Goal: Navigation & Orientation: Find specific page/section

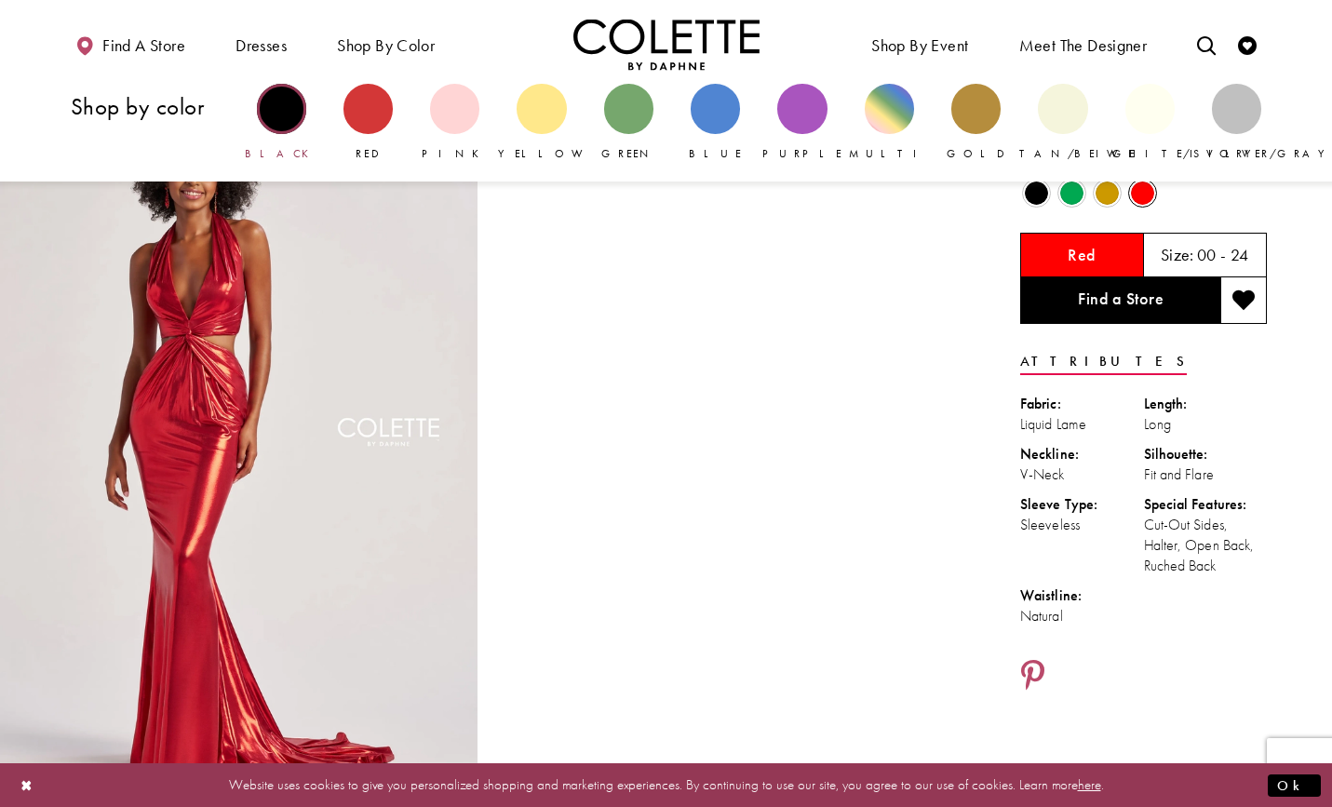
click at [277, 114] on div "Primary block" at bounding box center [281, 108] width 49 height 49
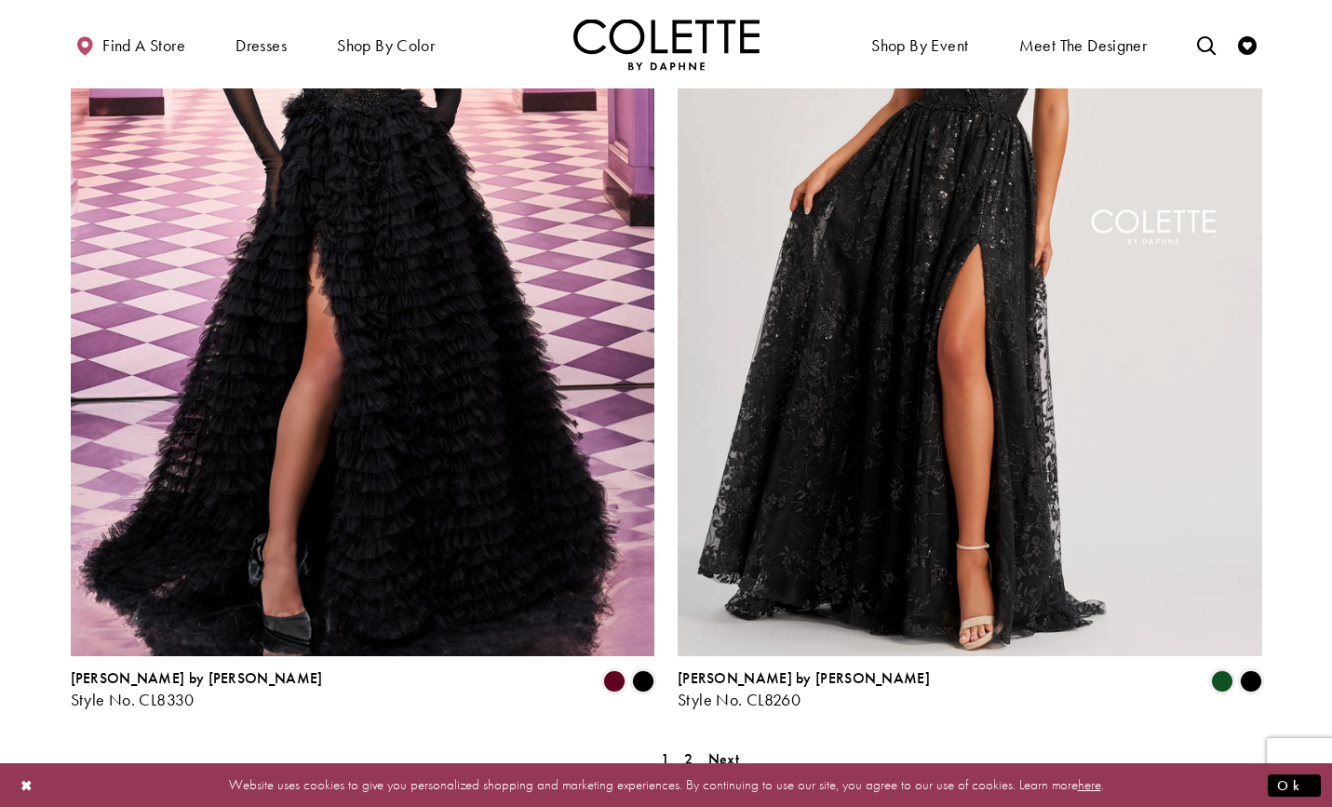
scroll to position [3212, 0]
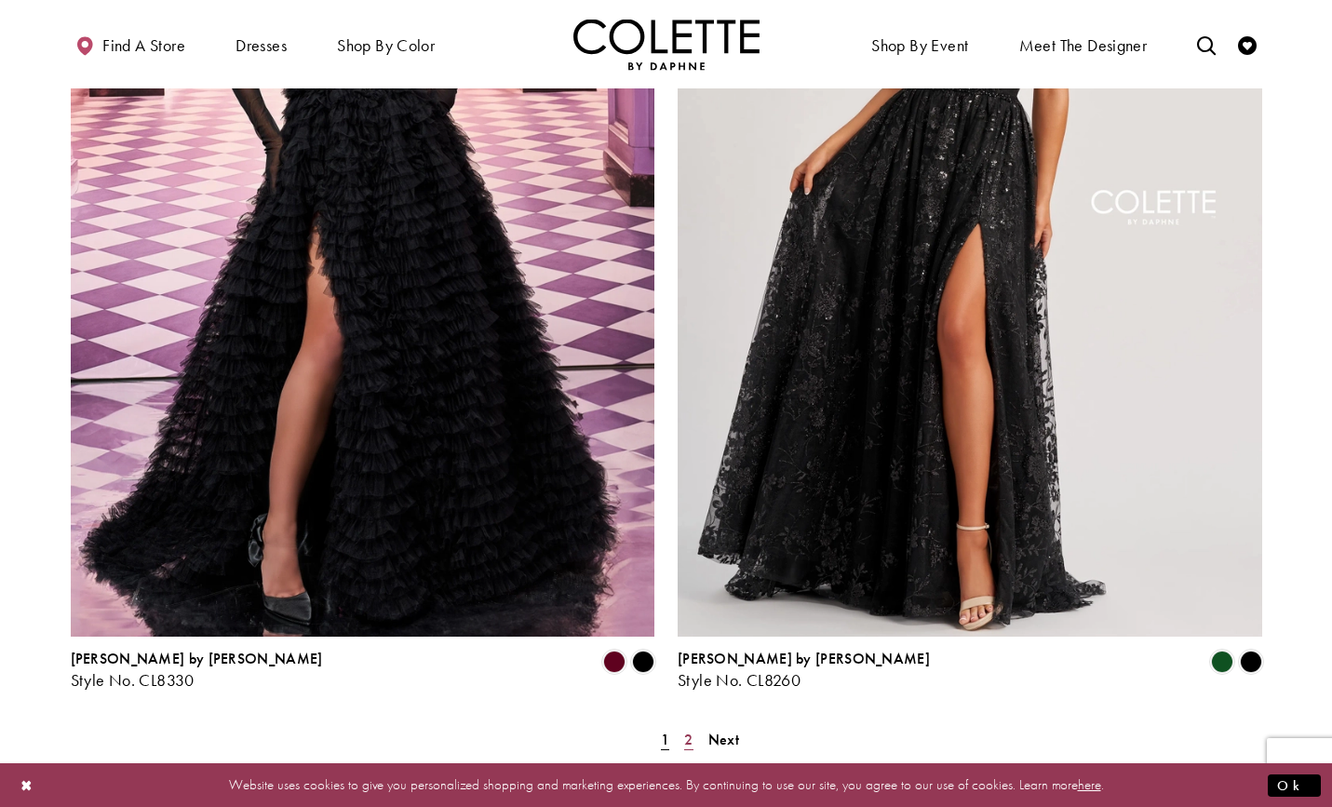
click at [688, 730] on span "2" at bounding box center [688, 740] width 8 height 20
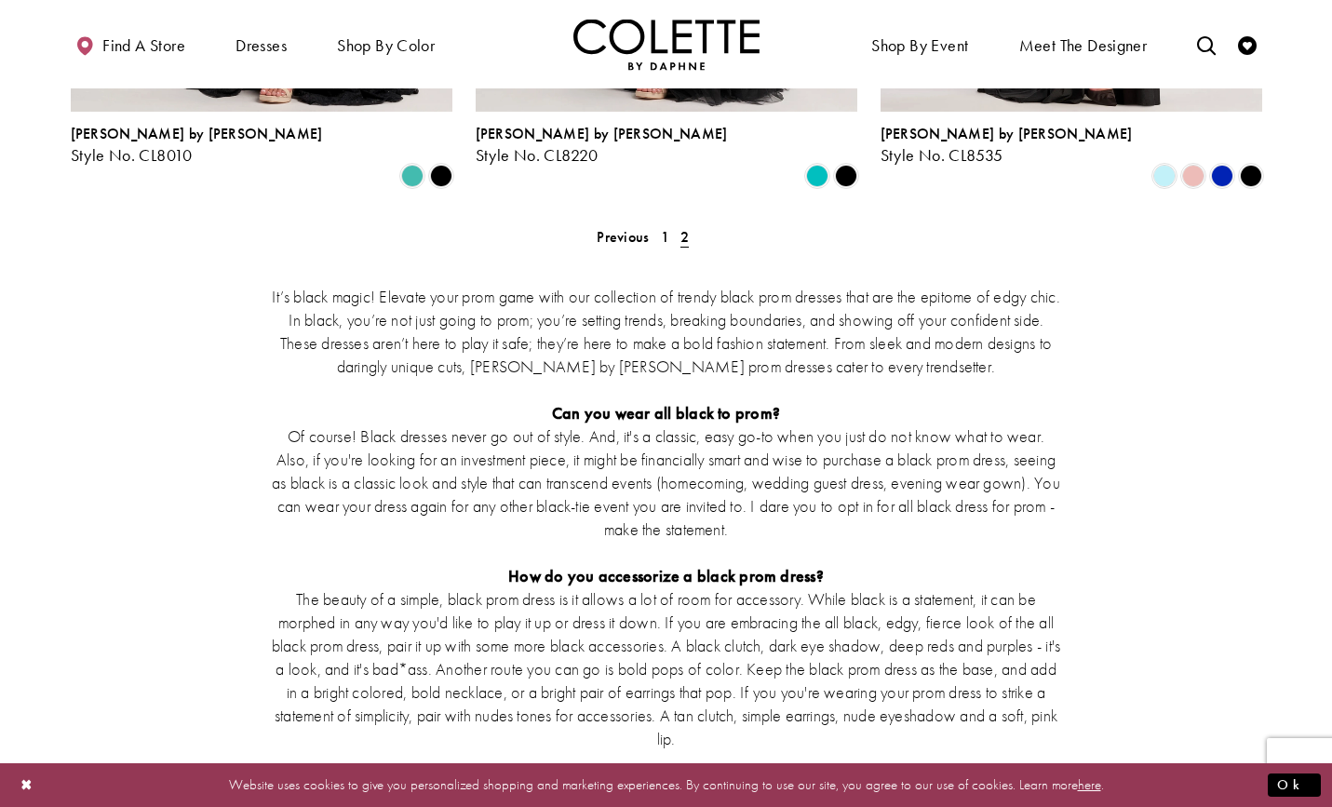
scroll to position [1433, 0]
